Goal: Information Seeking & Learning: Understand process/instructions

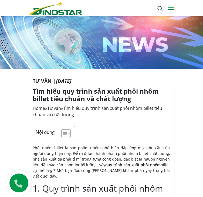
scroll to position [460, 0]
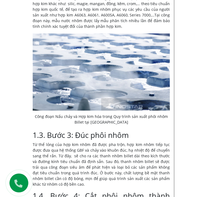
scroll to position [365, 0]
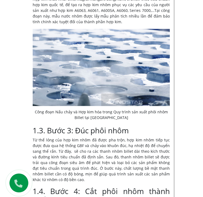
scroll to position [435, 0]
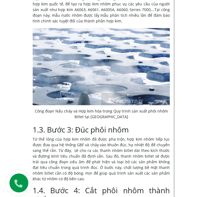
drag, startPoint x: 73, startPoint y: 115, endPoint x: 89, endPoint y: 125, distance: 19.0
drag, startPoint x: 85, startPoint y: 119, endPoint x: 124, endPoint y: 134, distance: 42.1
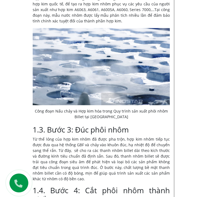
drag, startPoint x: 30, startPoint y: 122, endPoint x: 67, endPoint y: 137, distance: 40.5
